Goal: Find specific page/section: Find specific page/section

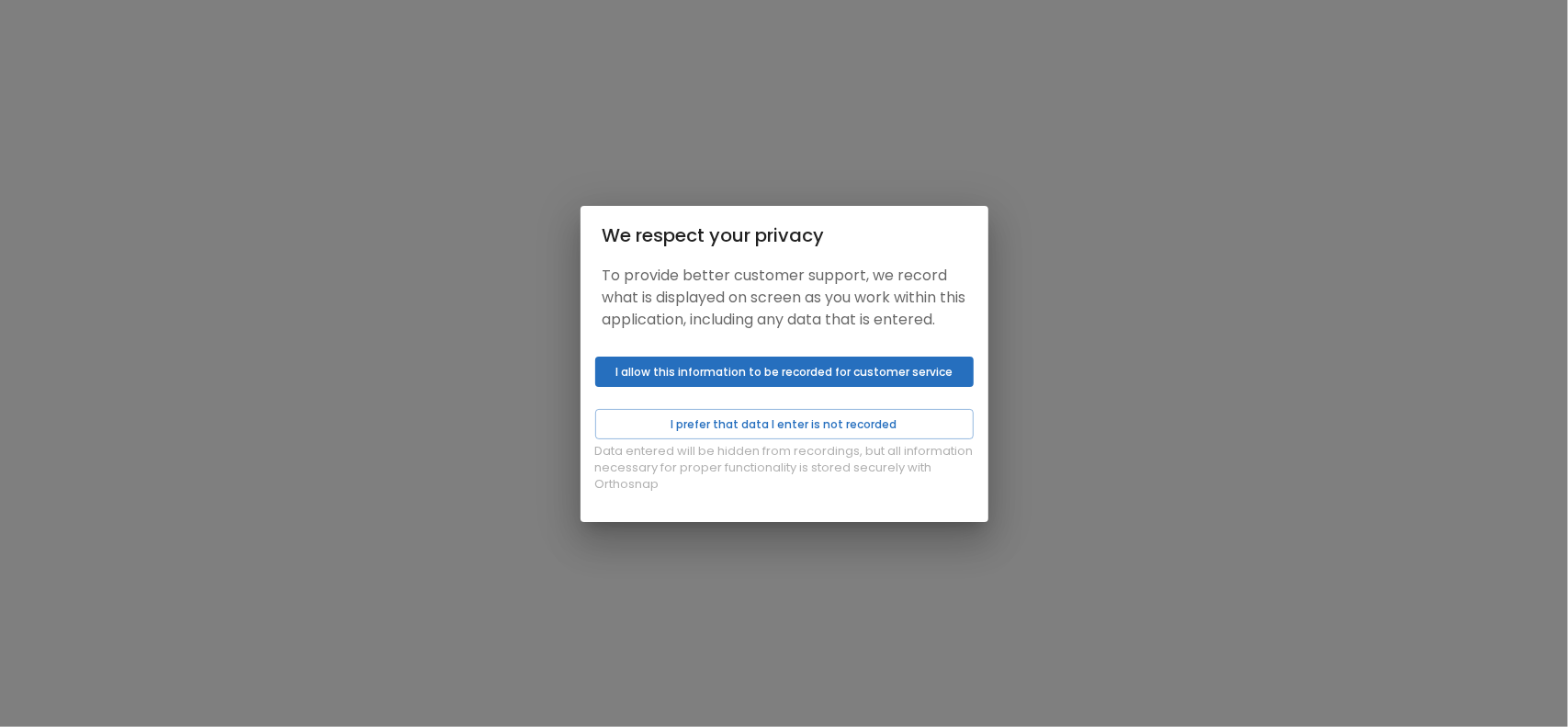
click at [1071, 288] on div "We respect your privacy To provide better customer support, we record what is d…" at bounding box center [784, 364] width 1568 height 727
click at [1064, 322] on div "We respect your privacy To provide better customer support, we record what is d…" at bounding box center [784, 364] width 1568 height 727
click at [1183, 24] on div "We respect your privacy To provide better customer support, we record what is d…" at bounding box center [784, 364] width 1568 height 727
click at [813, 375] on button "I allow this information to be recorded for customer service" at bounding box center [784, 371] width 378 height 30
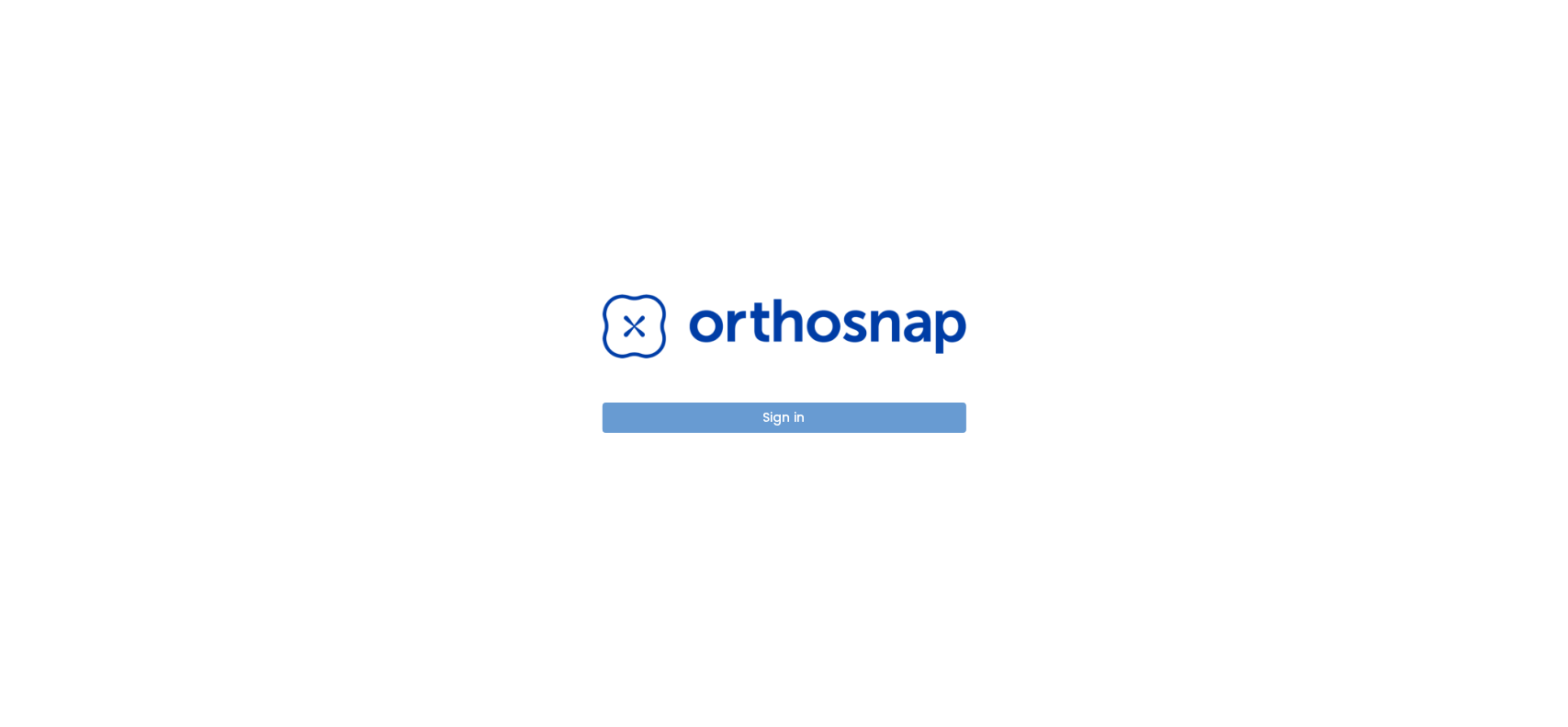
click at [800, 416] on button "Sign in" at bounding box center [784, 417] width 363 height 30
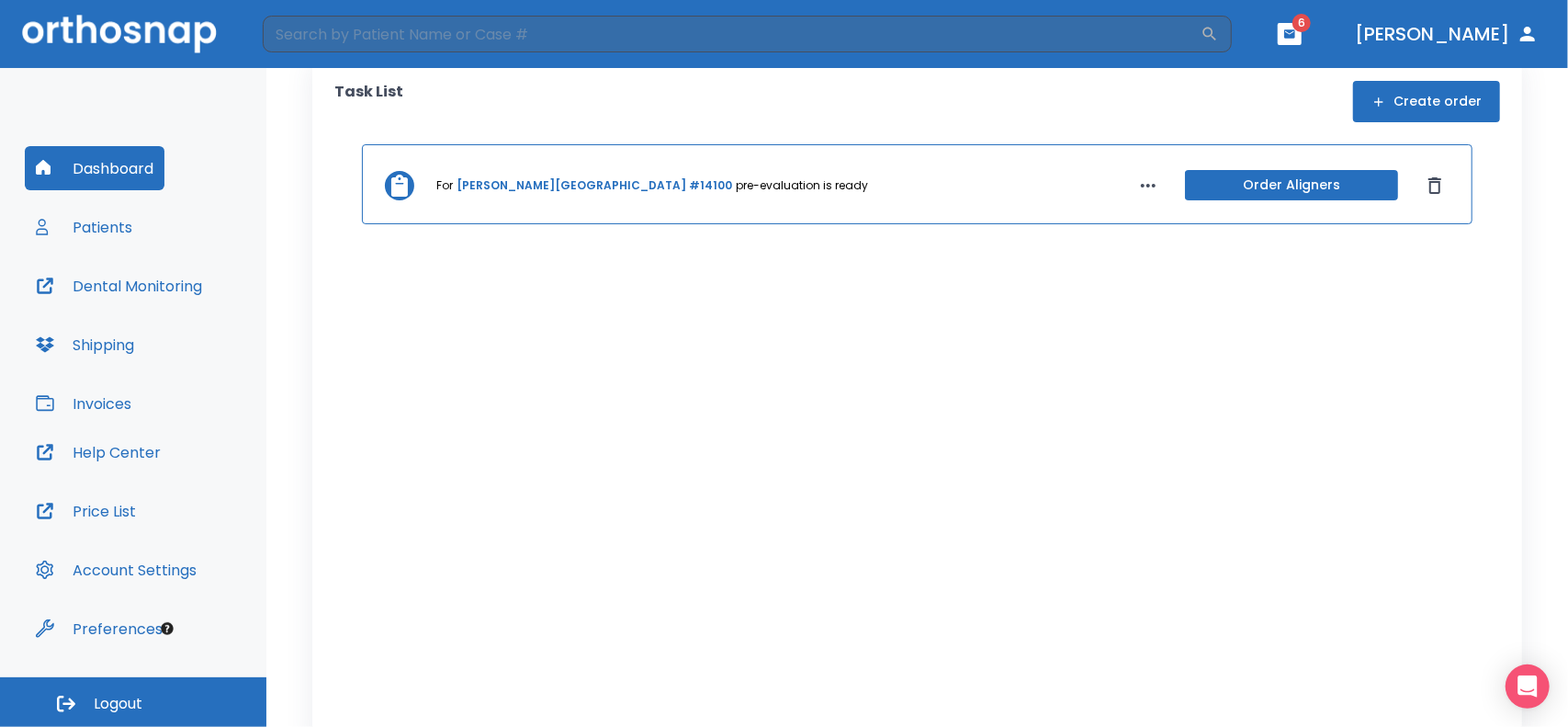
scroll to position [59, 0]
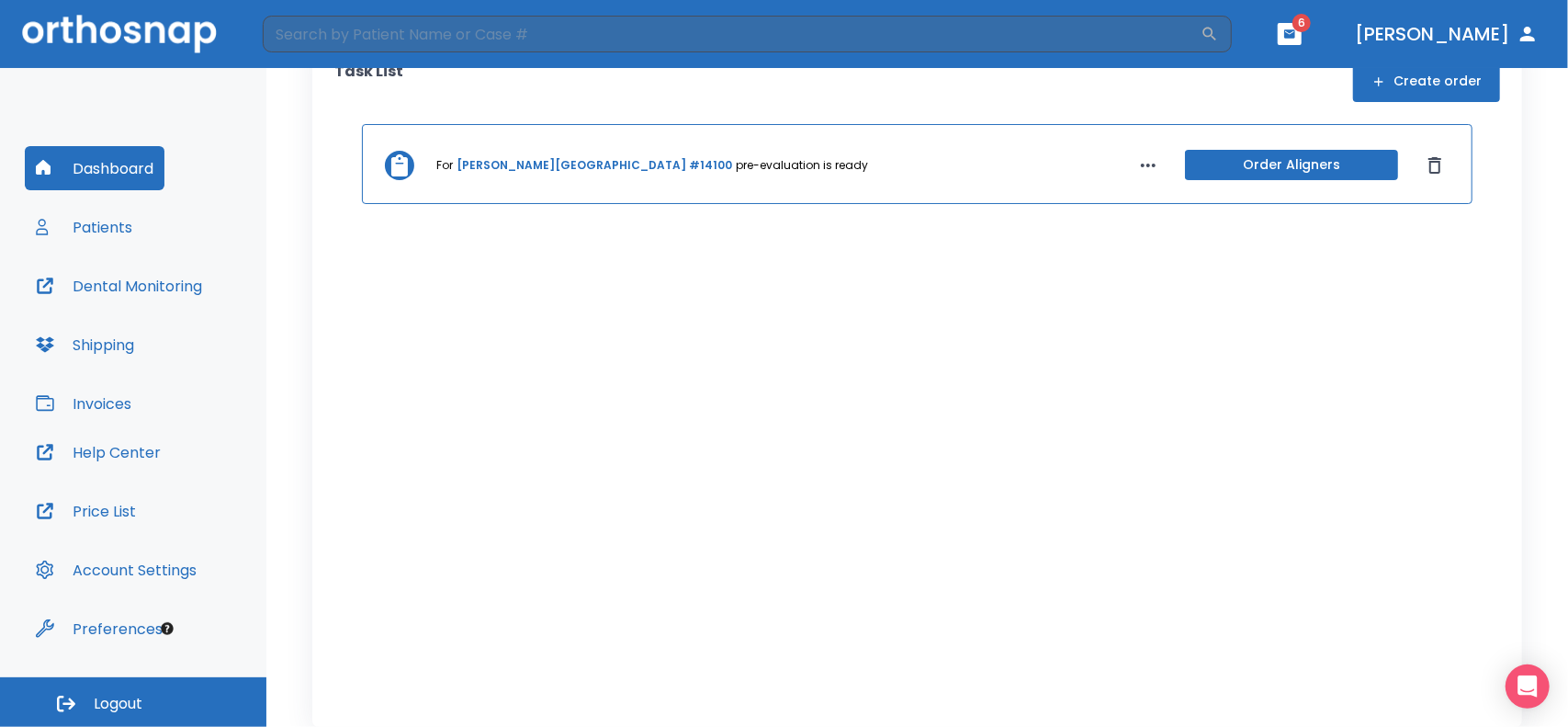
click at [101, 220] on button "Patients" at bounding box center [84, 227] width 119 height 44
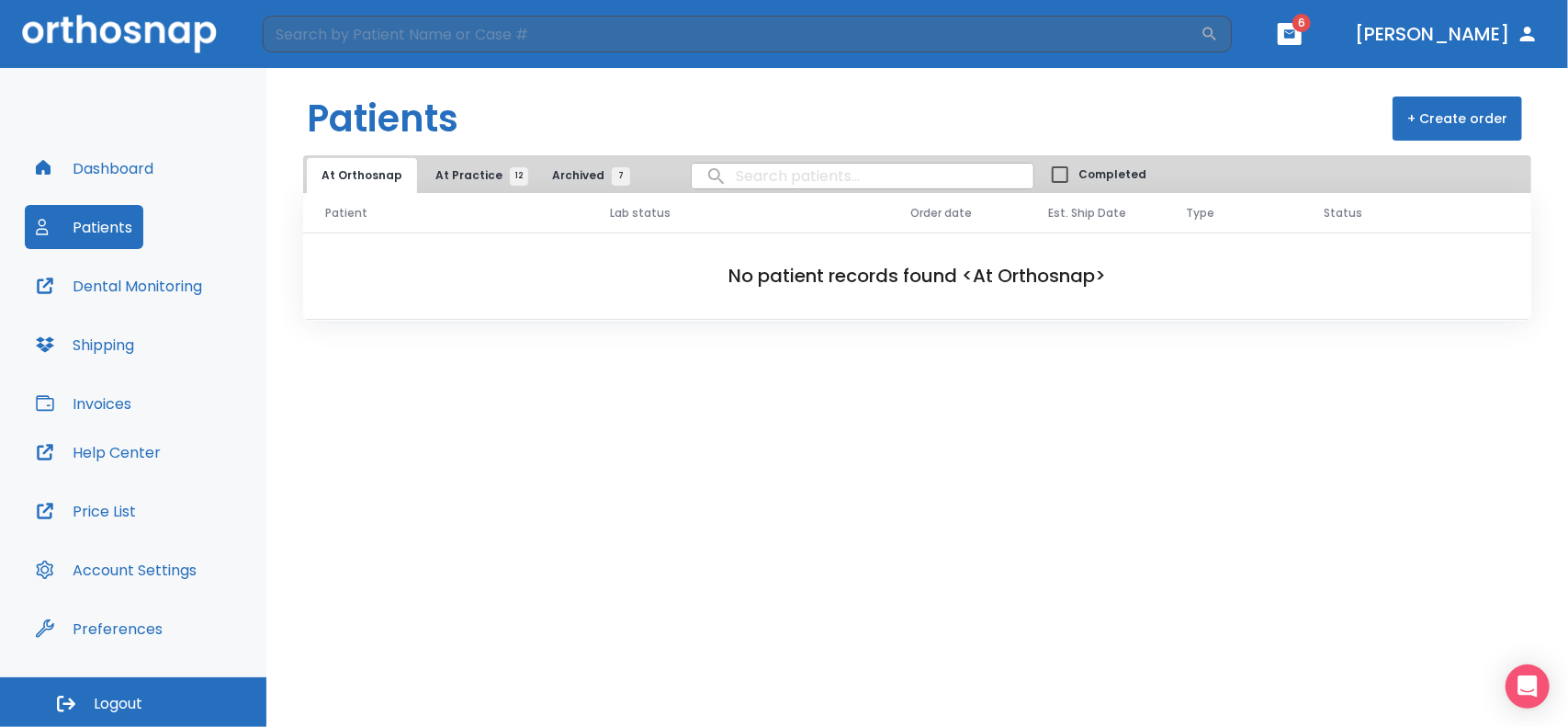
click at [455, 172] on span "At Practice 12" at bounding box center [477, 176] width 84 height 17
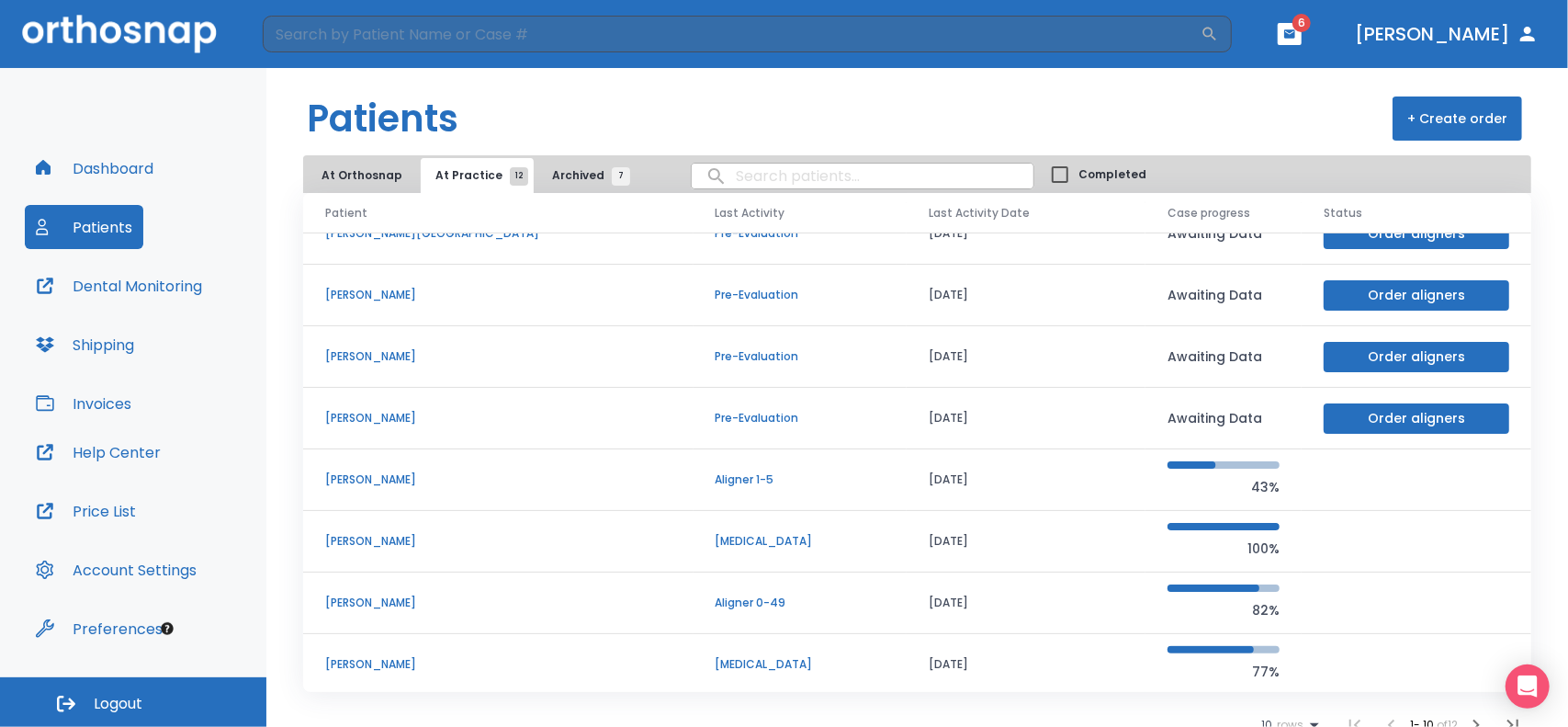
scroll to position [17, 0]
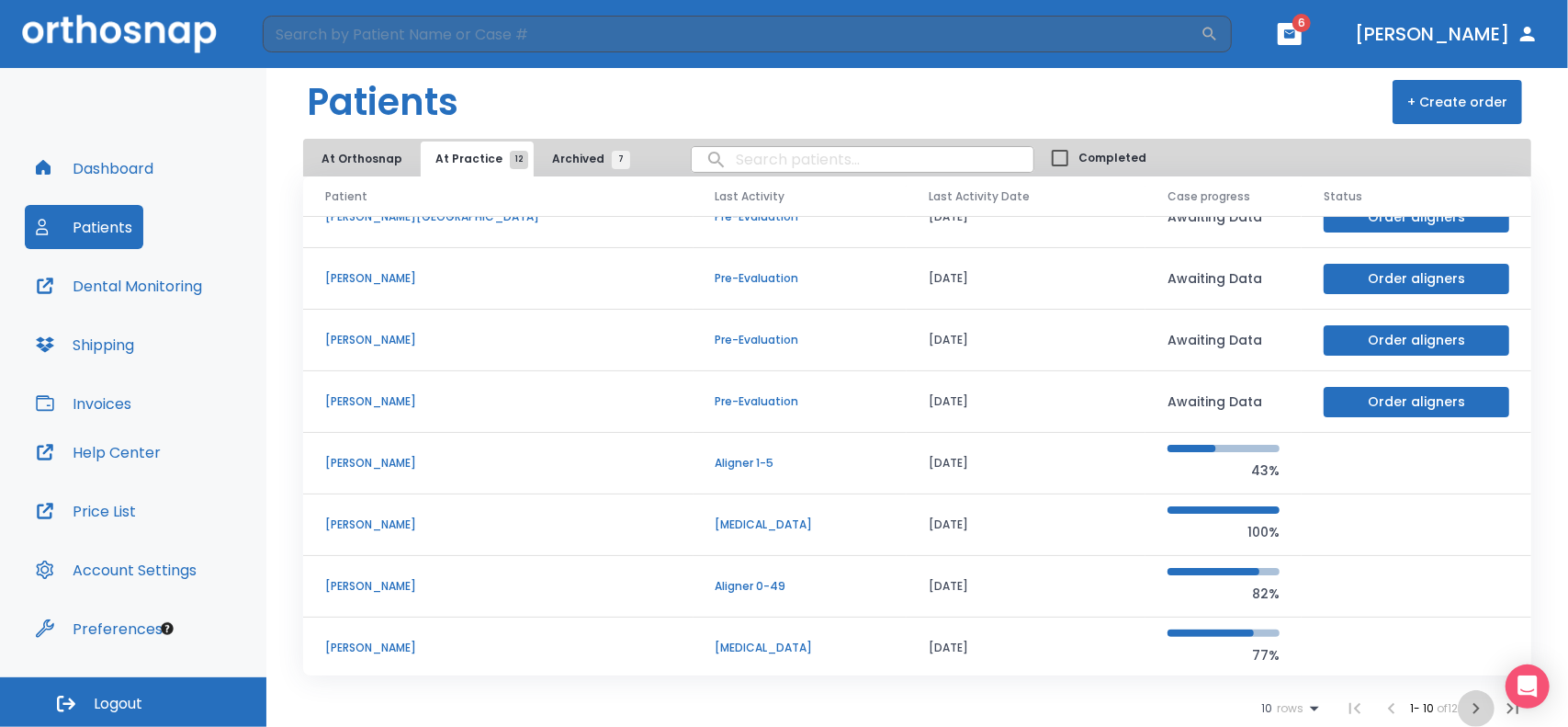
click at [1469, 709] on icon "button" at bounding box center [1476, 709] width 22 height 22
